Goal: Information Seeking & Learning: Learn about a topic

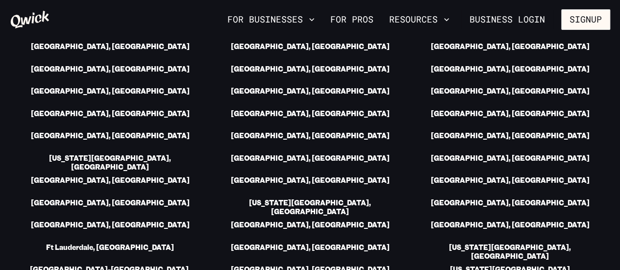
scroll to position [833, 0]
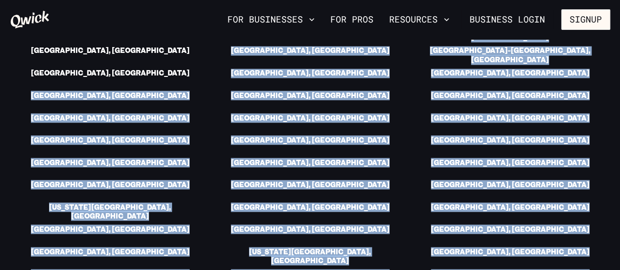
drag, startPoint x: 558, startPoint y: 197, endPoint x: 89, endPoint y: 45, distance: 493.1
click at [89, 45] on section "We’re in over 40 cities and growing! [GEOGRAPHIC_DATA], [GEOGRAPHIC_DATA] [GEOG…" at bounding box center [310, 140] width 620 height 536
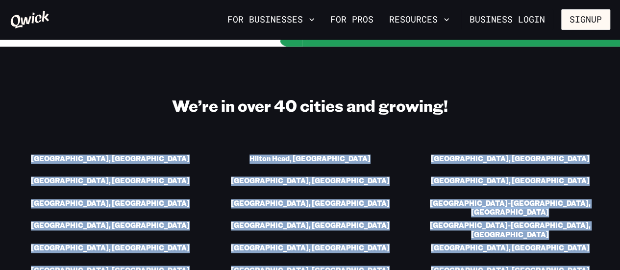
scroll to position [637, 0]
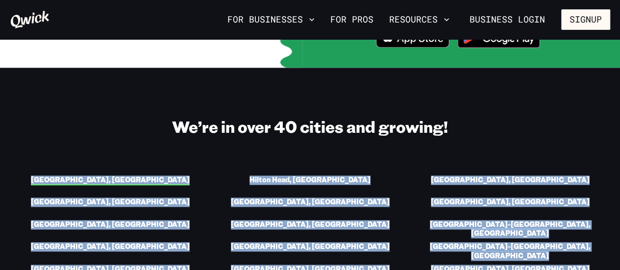
copy ul "[GEOGRAPHIC_DATA], [GEOGRAPHIC_DATA] [GEOGRAPHIC_DATA], [GEOGRAPHIC_DATA] [GEOG…"
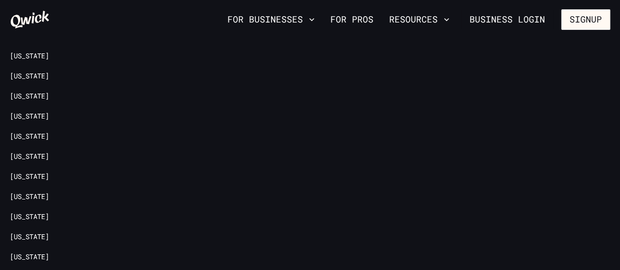
scroll to position [1460, 0]
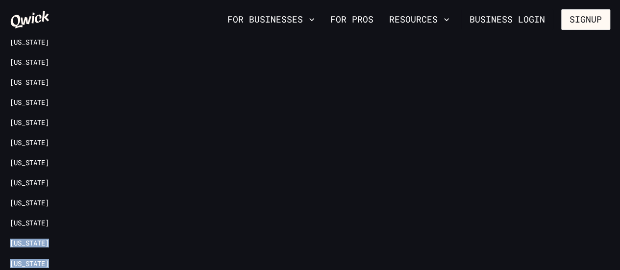
drag, startPoint x: 62, startPoint y: 173, endPoint x: 11, endPoint y: 68, distance: 116.4
click at [11, 68] on ul "[US_STATE] [US_STATE] [US_STATE] [US_STATE][GEOGRAPHIC_DATA] [US_STATE] [US_STA…" at bounding box center [70, 107] width 120 height 503
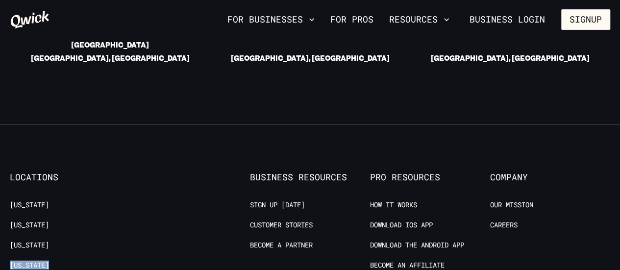
scroll to position [1068, 0]
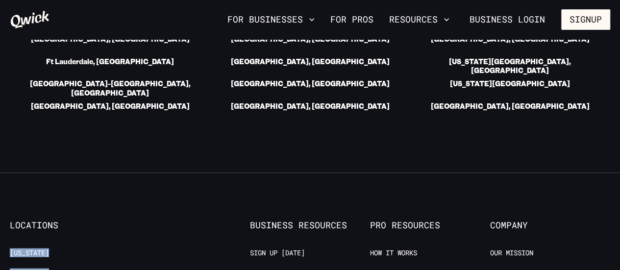
copy ul "[US_STATE] [US_STATE] [US_STATE] [US_STATE][GEOGRAPHIC_DATA] [US_STATE] [US_STA…"
